Goal: Information Seeking & Learning: Learn about a topic

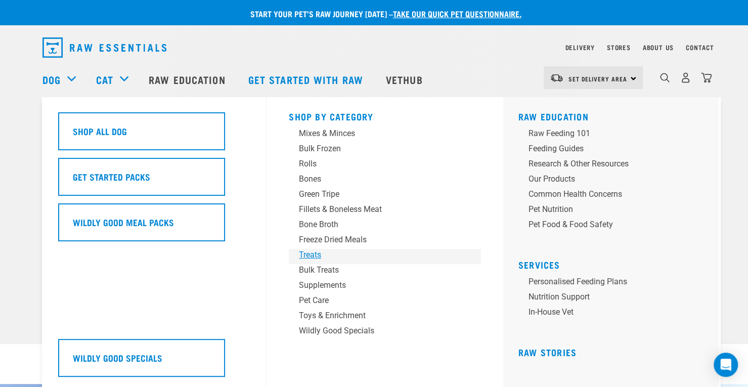
click at [320, 256] on div "Treats" at bounding box center [378, 255] width 158 height 12
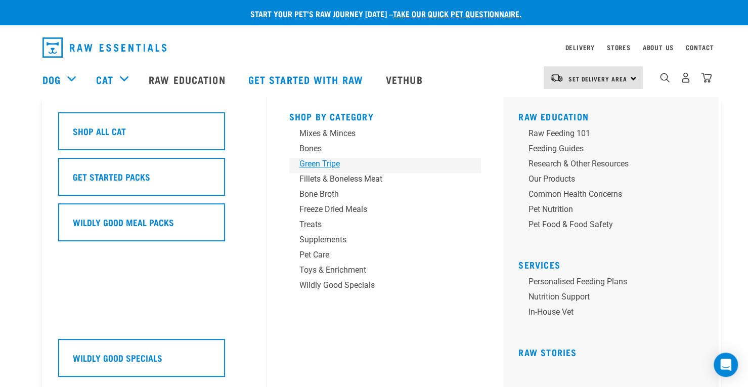
click at [330, 160] on div "Green Tripe" at bounding box center [378, 164] width 158 height 12
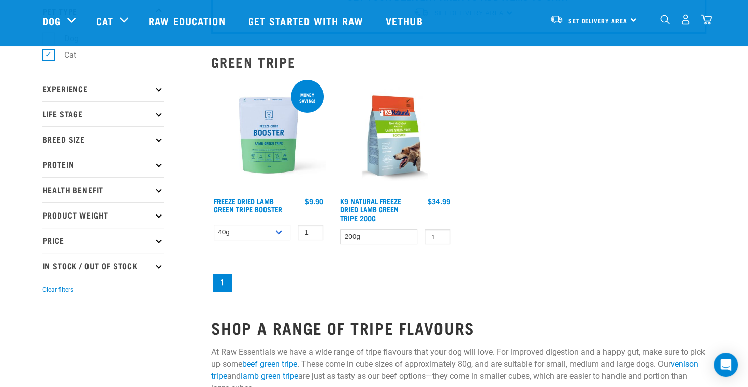
scroll to position [82, 0]
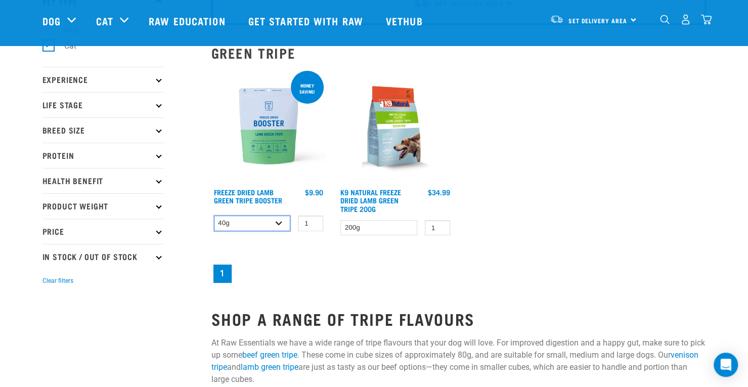
click at [275, 223] on select "40g 200g" at bounding box center [252, 223] width 77 height 16
select select "348055"
click at [214, 215] on select "40g 200g" at bounding box center [252, 223] width 77 height 16
click at [265, 191] on link "Freeze Dried Lamb Green Tripe Booster" at bounding box center [248, 196] width 68 height 12
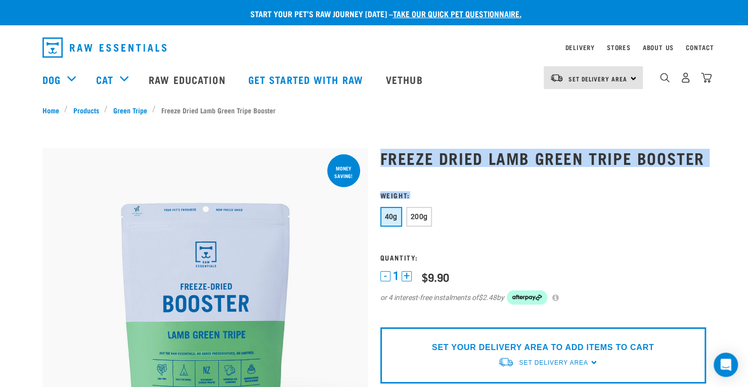
drag, startPoint x: 382, startPoint y: 155, endPoint x: 590, endPoint y: 176, distance: 208.9
copy div "Freeze Dried Lamb Green Tripe Booster Weight:"
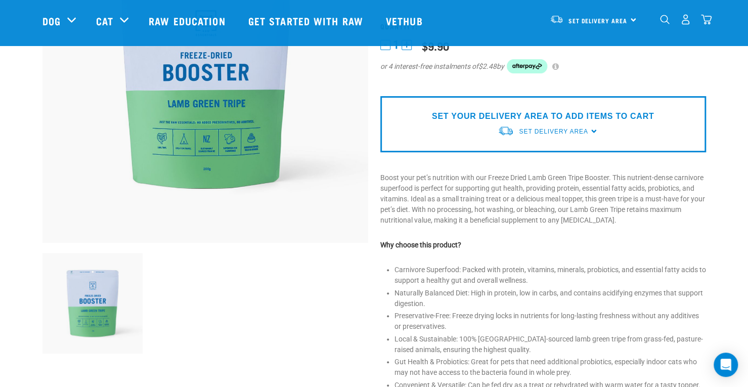
scroll to position [159, 0]
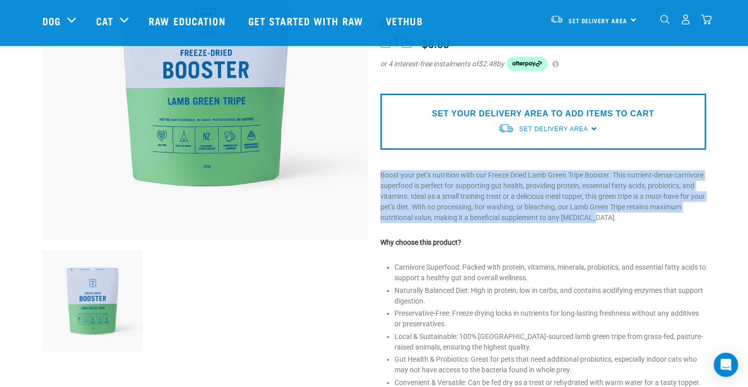
drag, startPoint x: 379, startPoint y: 173, endPoint x: 600, endPoint y: 220, distance: 225.4
click at [600, 220] on div "Freeze Dried Lamb Green Tripe Booster" at bounding box center [543, 258] width 338 height 714
copy p "Boost your pet’s nutrition with our Freeze Dried Lamb Green Tripe Booster. This…"
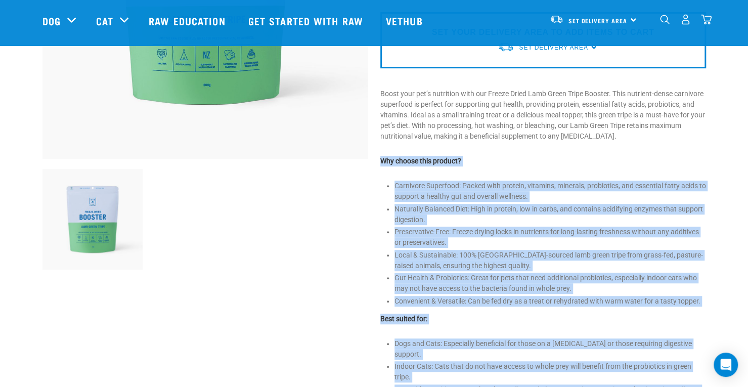
scroll to position [323, 0]
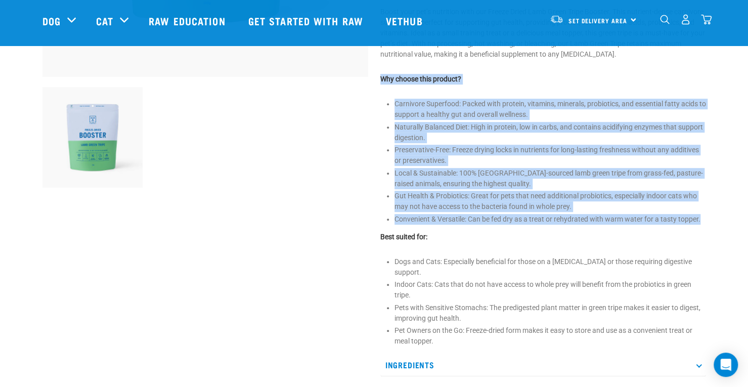
drag, startPoint x: 379, startPoint y: 239, endPoint x: 712, endPoint y: 224, distance: 333.5
click at [712, 224] on div "Freeze Dried Lamb Green Tripe Booster 1" at bounding box center [374, 112] width 680 height 749
copy div "Why choose this product? Carnivore Superfood: Packed with protein, vitamins, mi…"
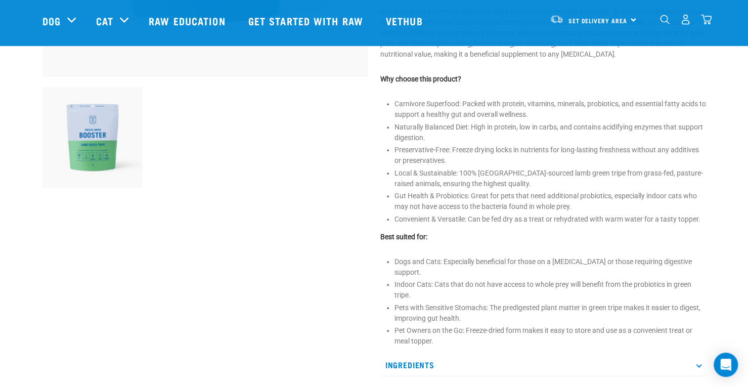
click at [299, 260] on div at bounding box center [205, 95] width 338 height 714
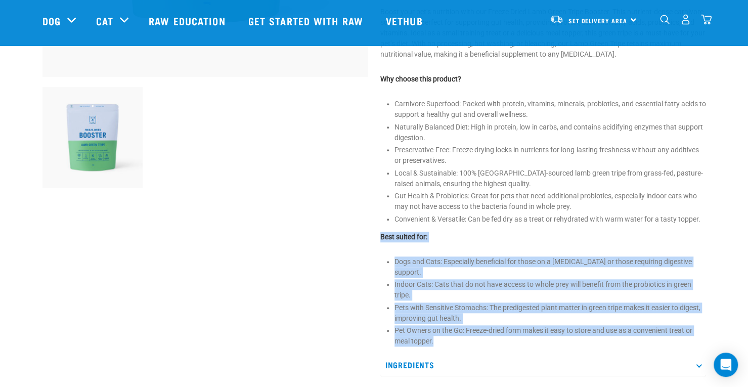
drag, startPoint x: 378, startPoint y: 236, endPoint x: 521, endPoint y: 333, distance: 172.9
click at [521, 333] on div "Freeze Dried Lamb Green Tripe Booster" at bounding box center [543, 95] width 338 height 714
copy div "Best suited for: Dogs and Cats: Especially beneficial for those on a raw diet o…"
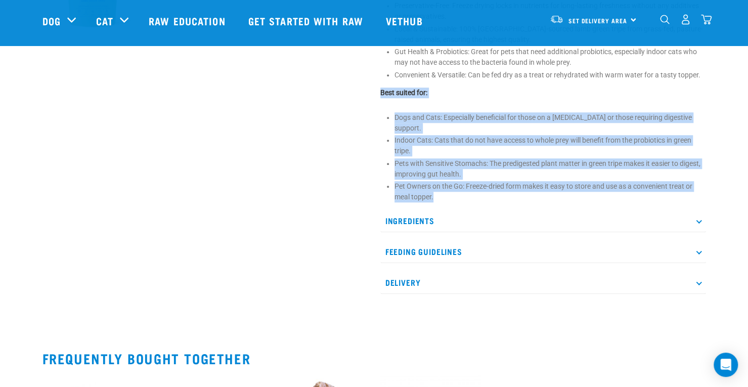
scroll to position [468, 0]
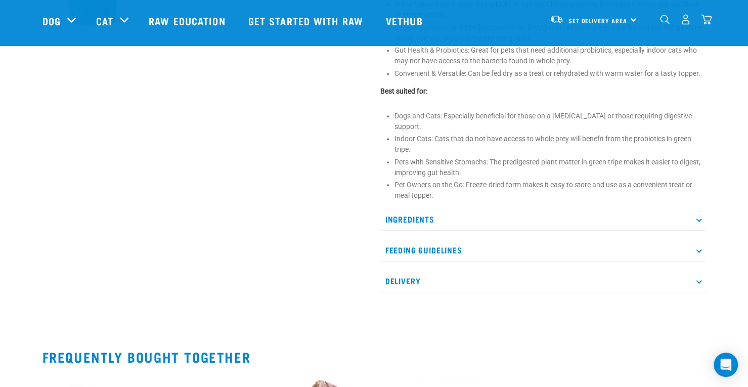
click at [398, 208] on p "Ingredients" at bounding box center [543, 219] width 326 height 23
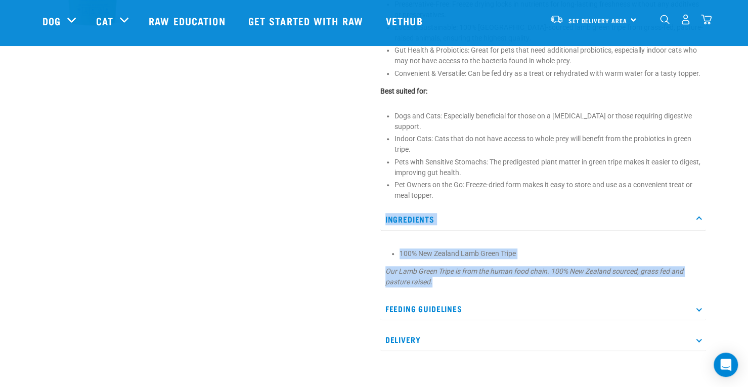
drag, startPoint x: 382, startPoint y: 207, endPoint x: 449, endPoint y: 274, distance: 94.7
click at [449, 274] on div "Ingredients 100% New Zealand Lamb Green Tripe Our Lamb Green Tripe is from the …" at bounding box center [543, 250] width 326 height 84
copy div "Ingredients 100% New Zealand Lamb Green Tripe Our Lamb Green Tripe is from the …"
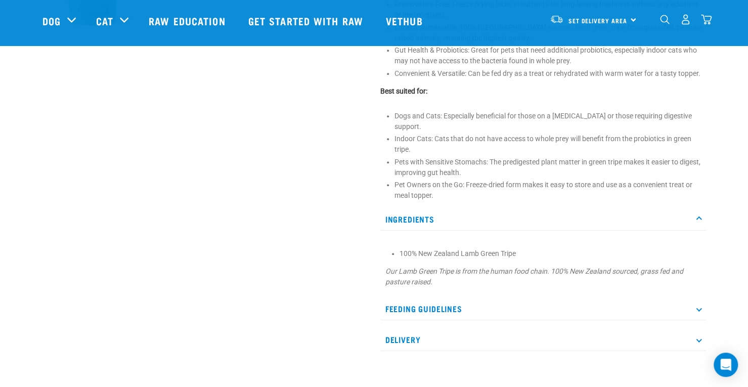
click at [441, 297] on p "Feeding Guidelines" at bounding box center [543, 308] width 326 height 23
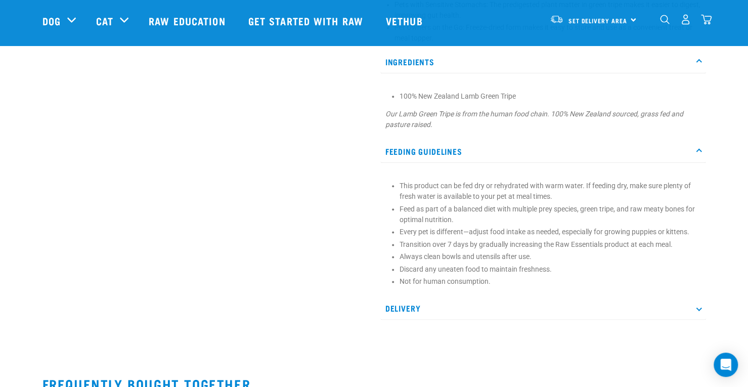
scroll to position [635, 0]
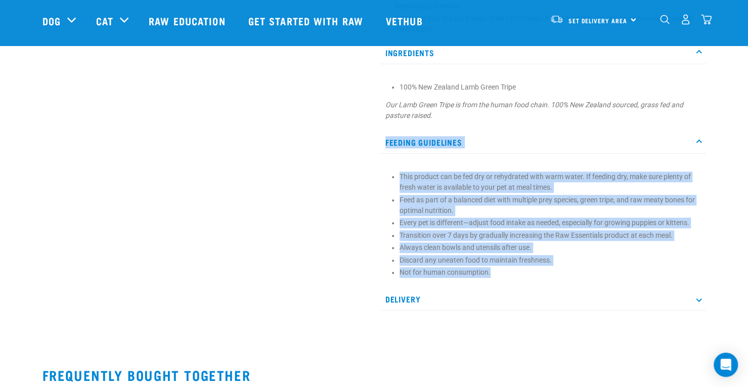
drag, startPoint x: 382, startPoint y: 123, endPoint x: 494, endPoint y: 270, distance: 184.7
click at [494, 270] on div "Feeding Guidelines This product can be fed dry or rehydrated with warm water. I…" at bounding box center [543, 207] width 326 height 152
copy div "Feeding Guidelines This product can be fed dry or rehydrated with warm water. I…"
click at [544, 255] on li "Discard any uneaten food to maintain freshness." at bounding box center [549, 260] width 301 height 11
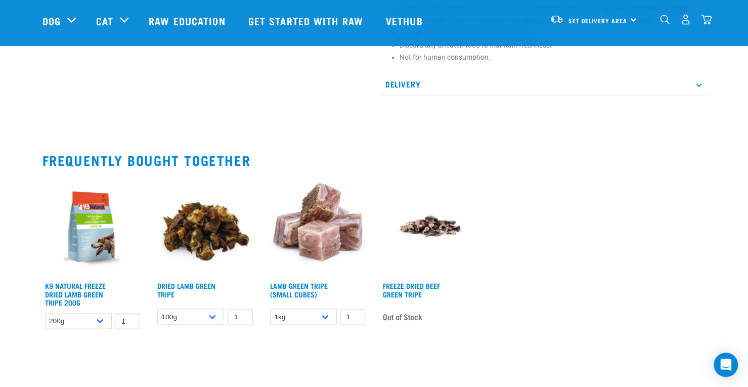
scroll to position [853, 0]
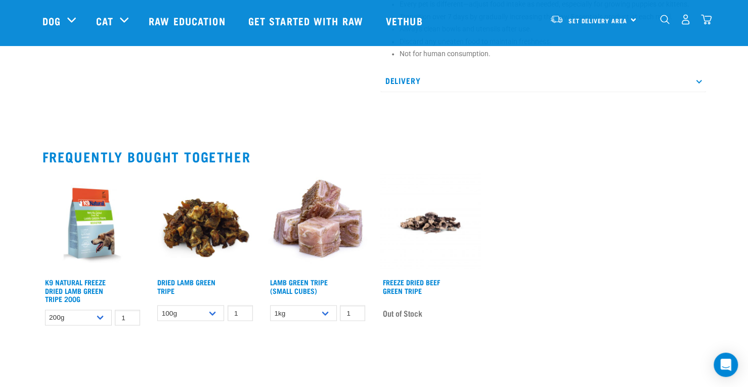
click at [209, 215] on img at bounding box center [205, 222] width 101 height 101
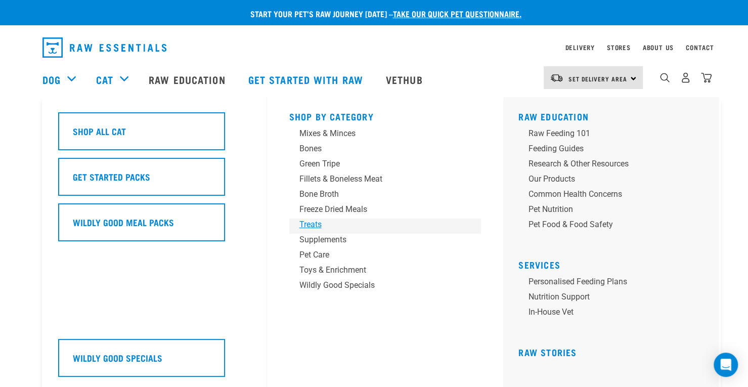
click at [305, 221] on div "Treats" at bounding box center [378, 224] width 158 height 12
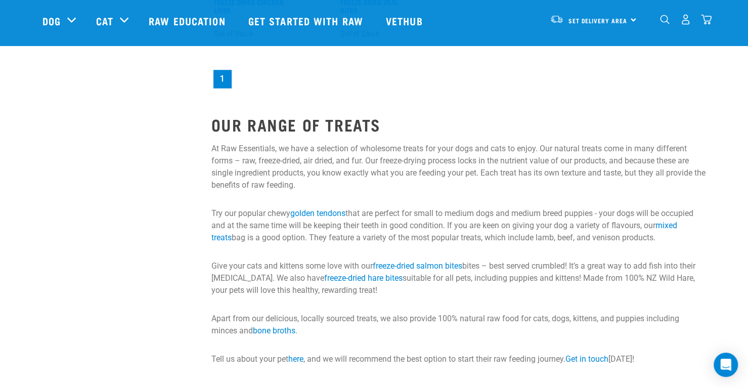
scroll to position [1009, 0]
